Goal: Find specific page/section: Find specific page/section

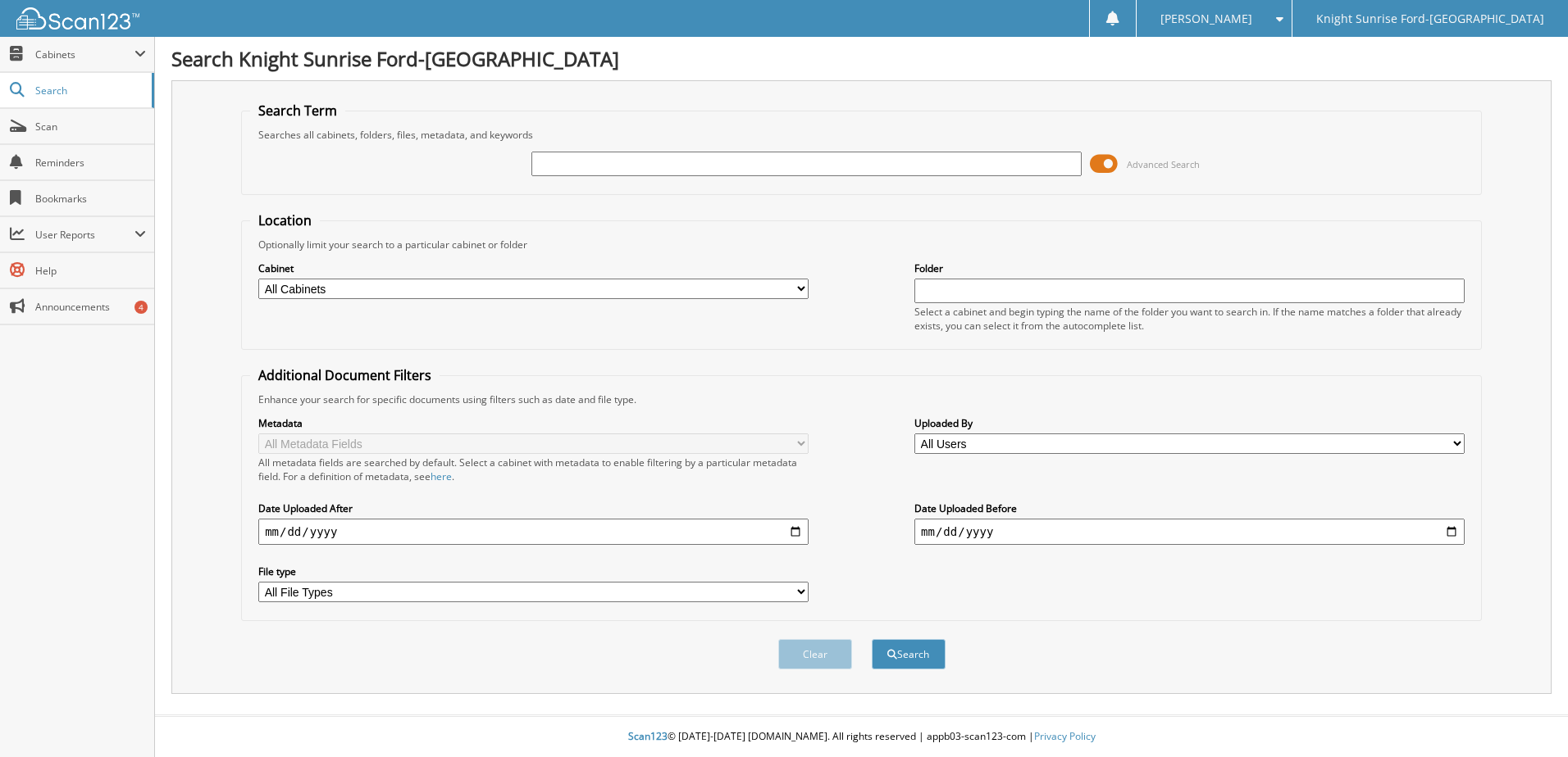
click at [806, 146] on div "Advanced Search" at bounding box center [861, 164] width 1222 height 44
click at [802, 162] on input "text" at bounding box center [806, 164] width 551 height 25
drag, startPoint x: 1103, startPoint y: 162, endPoint x: 1088, endPoint y: 168, distance: 16.2
click at [1104, 161] on span at bounding box center [1104, 164] width 28 height 25
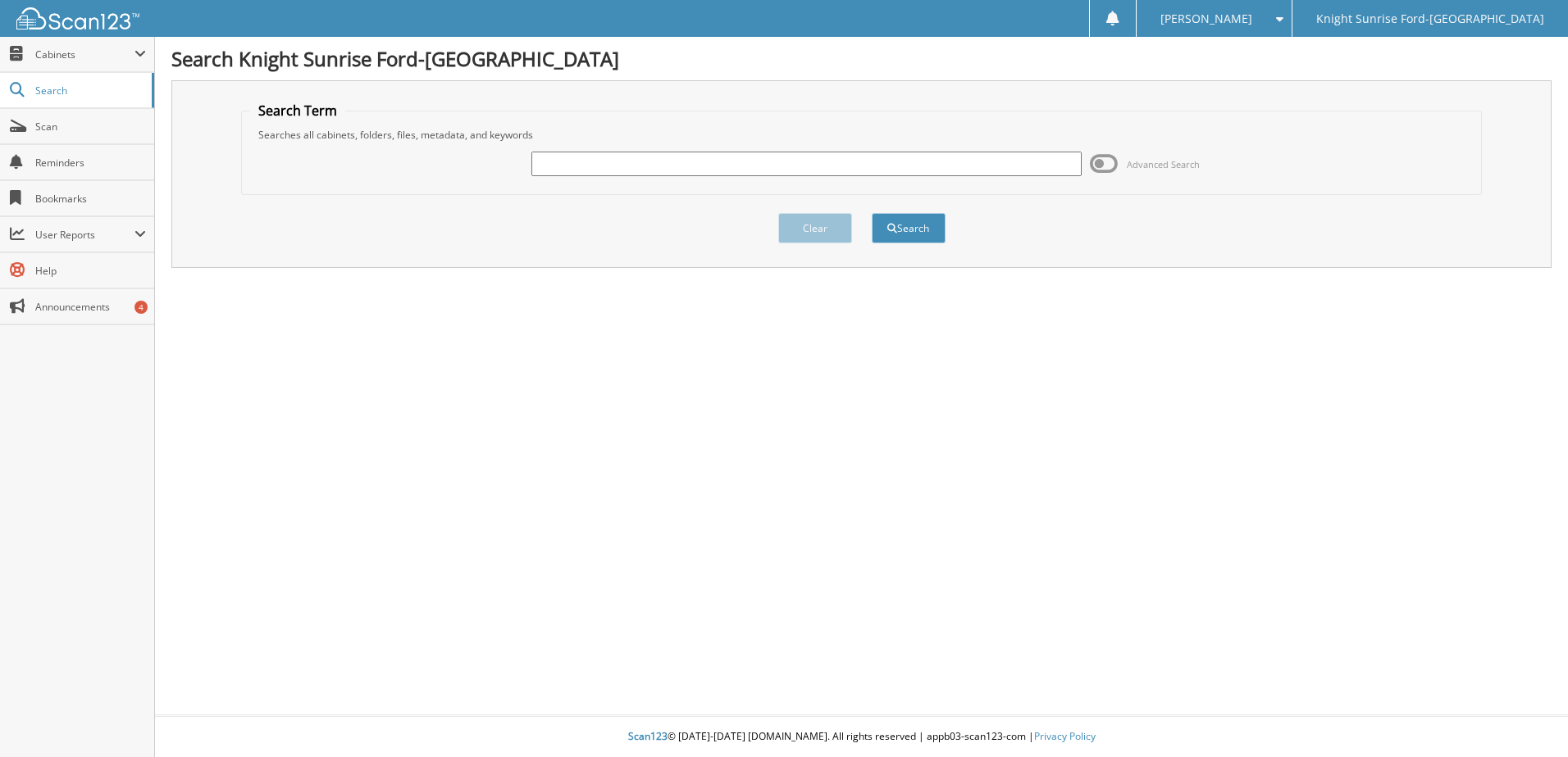
click at [1008, 166] on input "text" at bounding box center [806, 164] width 551 height 25
type input "679657"
click at [872, 213] on button "Search" at bounding box center [909, 228] width 74 height 30
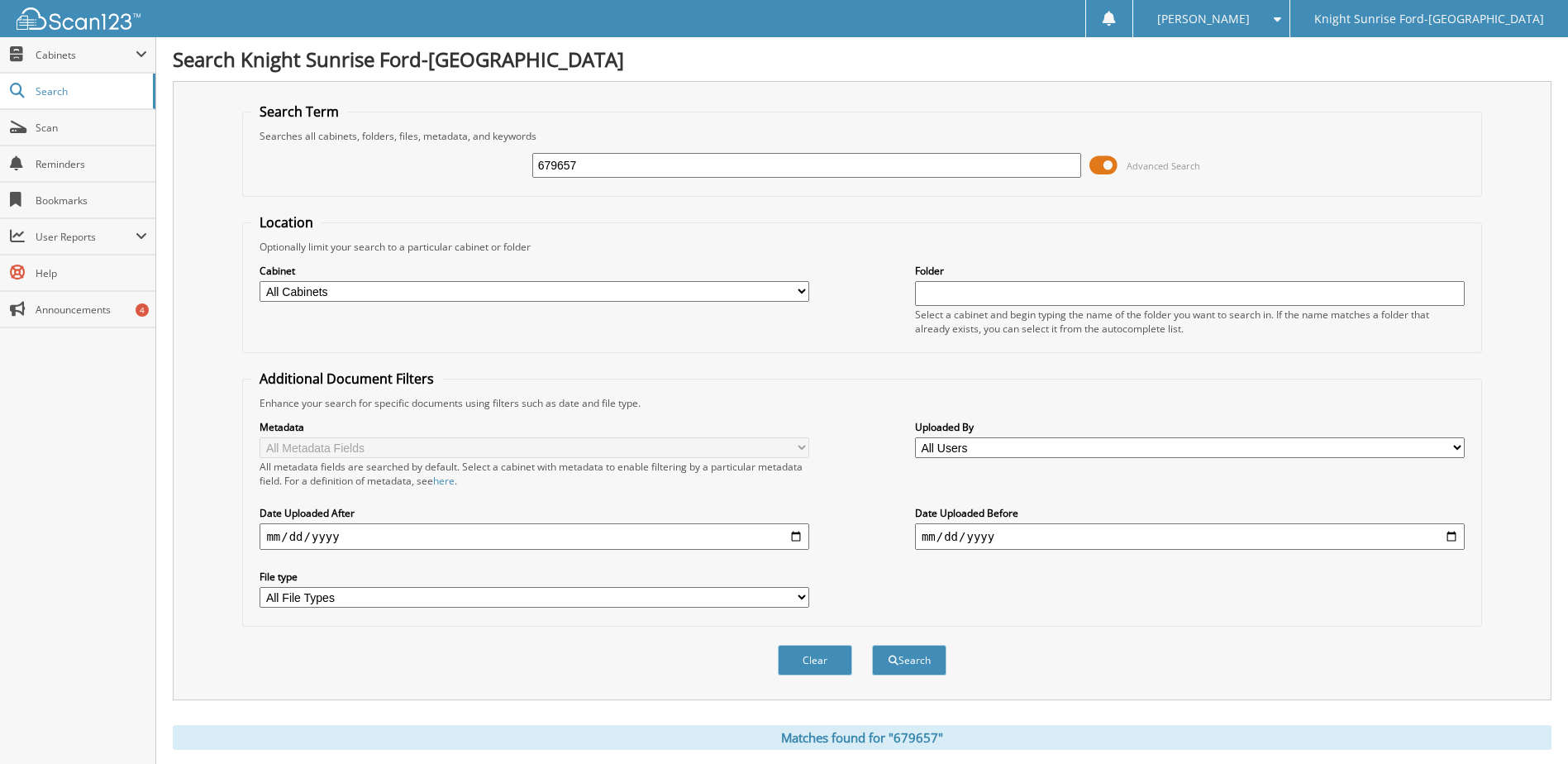
click at [1112, 173] on span at bounding box center [1104, 166] width 29 height 25
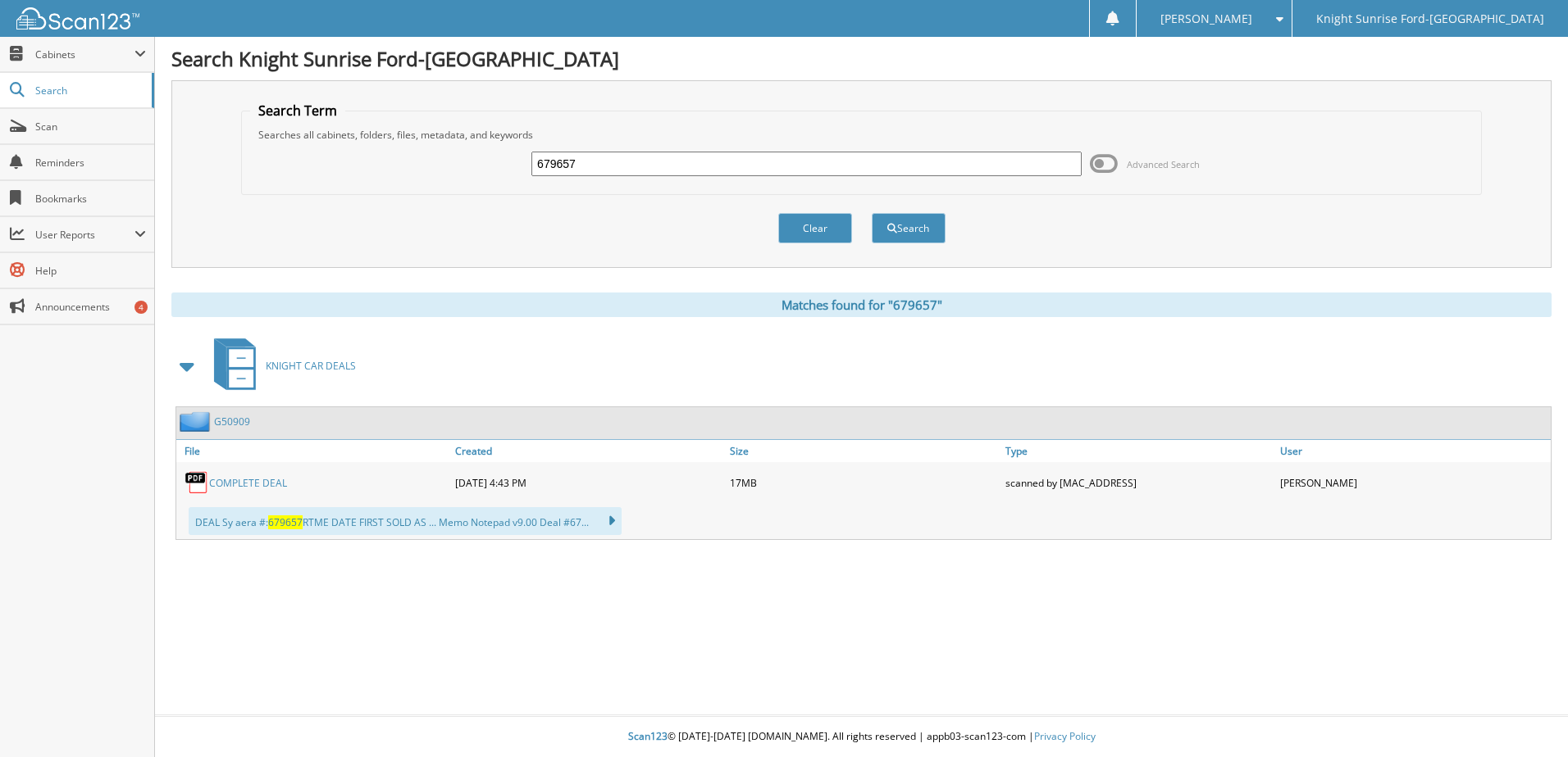
drag, startPoint x: 246, startPoint y: 488, endPoint x: 255, endPoint y: 485, distance: 9.5
click at [247, 488] on link "COMPLETE DEAL" at bounding box center [248, 483] width 78 height 14
